Goal: Task Accomplishment & Management: Manage account settings

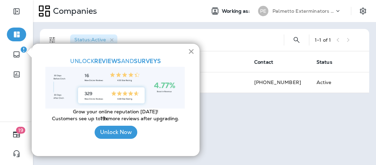
click at [191, 49] on button "×" at bounding box center [191, 51] width 7 height 11
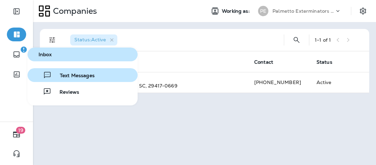
click at [70, 77] on span "Text Messages" at bounding box center [73, 76] width 43 height 7
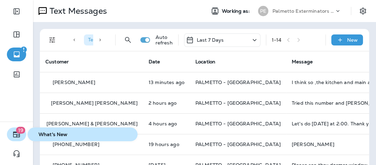
click at [18, 135] on icon "button" at bounding box center [16, 134] width 8 height 8
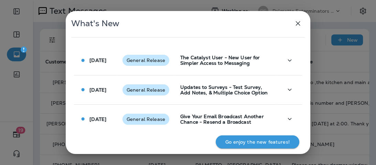
click at [299, 25] on icon "button" at bounding box center [298, 23] width 8 height 8
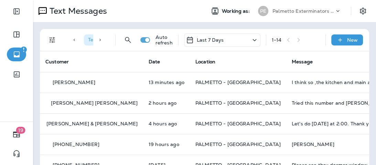
click at [335, 12] on icon at bounding box center [338, 11] width 7 height 7
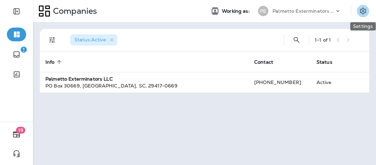
click at [363, 11] on icon "Settings" at bounding box center [363, 11] width 8 height 8
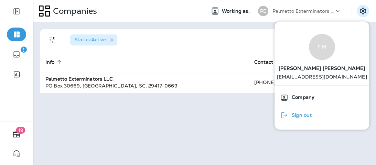
click at [299, 115] on span "Sign out" at bounding box center [300, 116] width 23 height 6
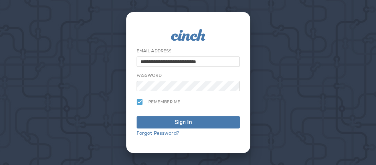
click at [147, 109] on div "Remember me" at bounding box center [160, 103] width 46 height 17
click at [145, 112] on div "Sign In" at bounding box center [188, 113] width 103 height 30
